Goal: Information Seeking & Learning: Learn about a topic

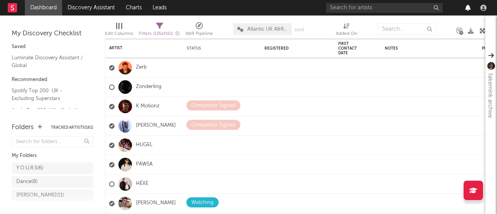
click at [469, 9] on icon "button" at bounding box center [467, 8] width 5 height 6
click at [108, 10] on link "Discovery Assistant" at bounding box center [91, 8] width 58 height 16
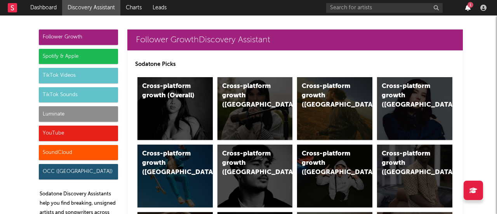
click at [467, 10] on icon "button" at bounding box center [467, 8] width 5 height 6
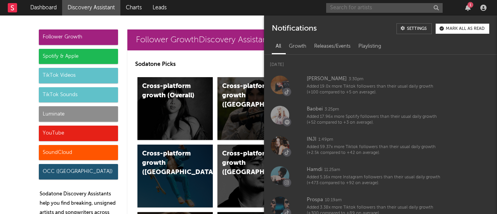
click at [354, 7] on input "text" at bounding box center [384, 8] width 116 height 10
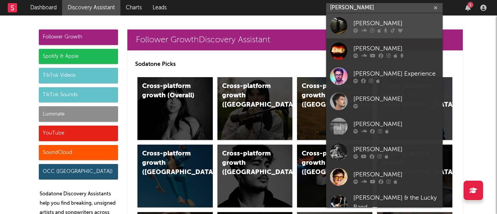
type input "[PERSON_NAME]"
click at [366, 21] on div "[PERSON_NAME]" at bounding box center [395, 23] width 85 height 9
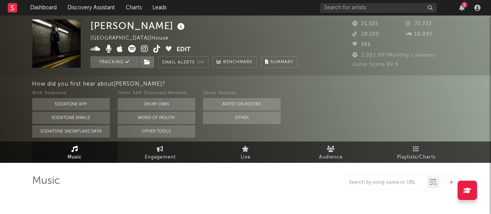
select select "6m"
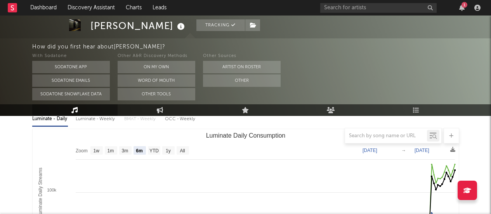
scroll to position [85, 0]
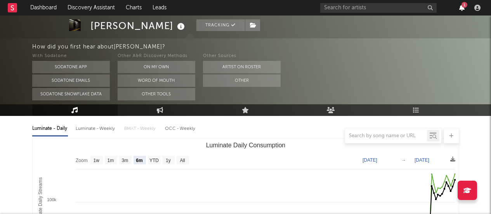
click at [461, 7] on icon "button" at bounding box center [461, 8] width 5 height 6
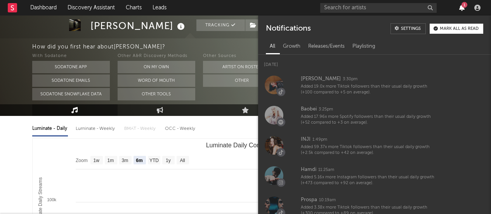
click at [461, 7] on icon "button" at bounding box center [461, 8] width 5 height 6
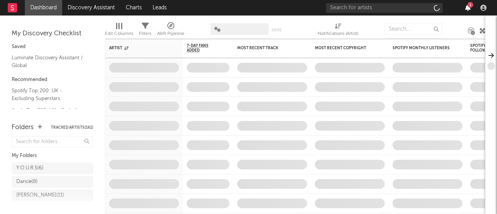
click at [470, 10] on icon "button" at bounding box center [467, 8] width 5 height 6
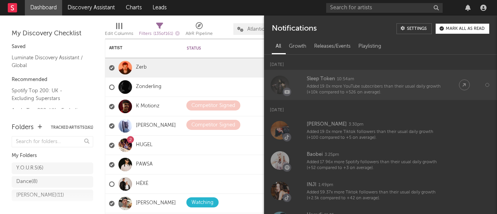
click at [330, 80] on div "Sleep Token" at bounding box center [321, 79] width 28 height 9
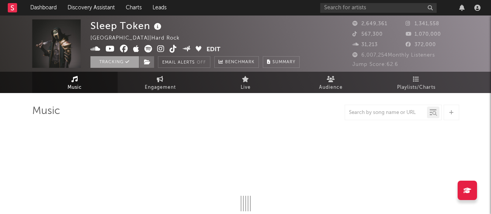
click at [127, 62] on icon at bounding box center [127, 62] width 4 height 4
select select "6m"
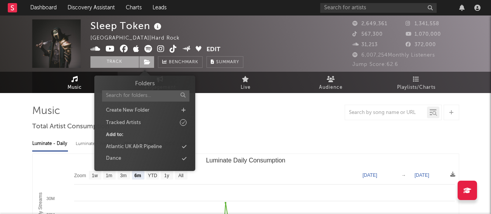
click at [145, 59] on span at bounding box center [147, 62] width 16 height 12
click at [141, 148] on div "Atlantic UK A&R Pipeline" at bounding box center [134, 147] width 56 height 8
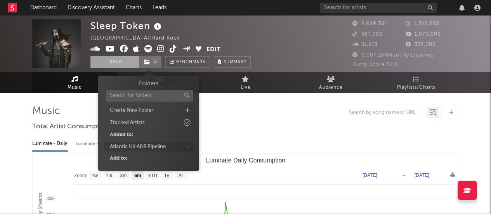
click at [141, 148] on div "Atlantic UK A&R Pipeline" at bounding box center [138, 147] width 56 height 8
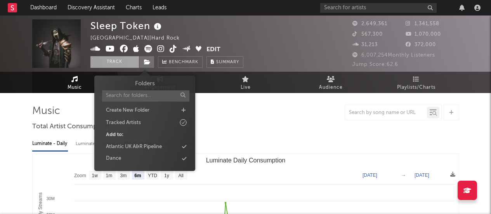
click at [237, 141] on div "Luminate - Daily Luminate - Weekly BMAT - Weekly OCC - Weekly" at bounding box center [245, 143] width 427 height 13
